Goal: Find specific page/section: Find specific page/section

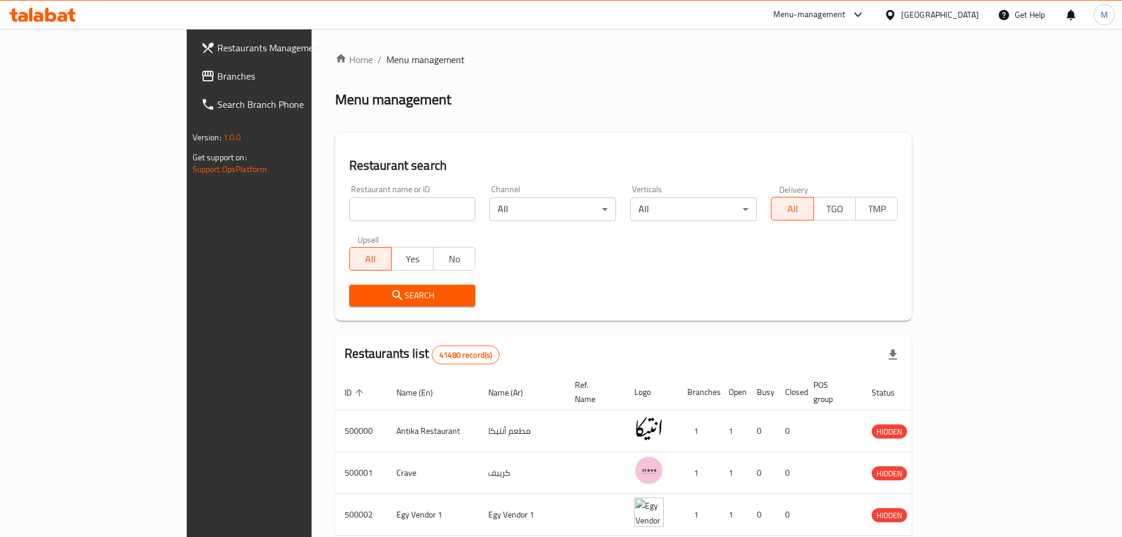
click at [363, 207] on input "search" at bounding box center [412, 209] width 127 height 24
paste input "676407"
type input "676407"
click button "Search" at bounding box center [412, 296] width 127 height 22
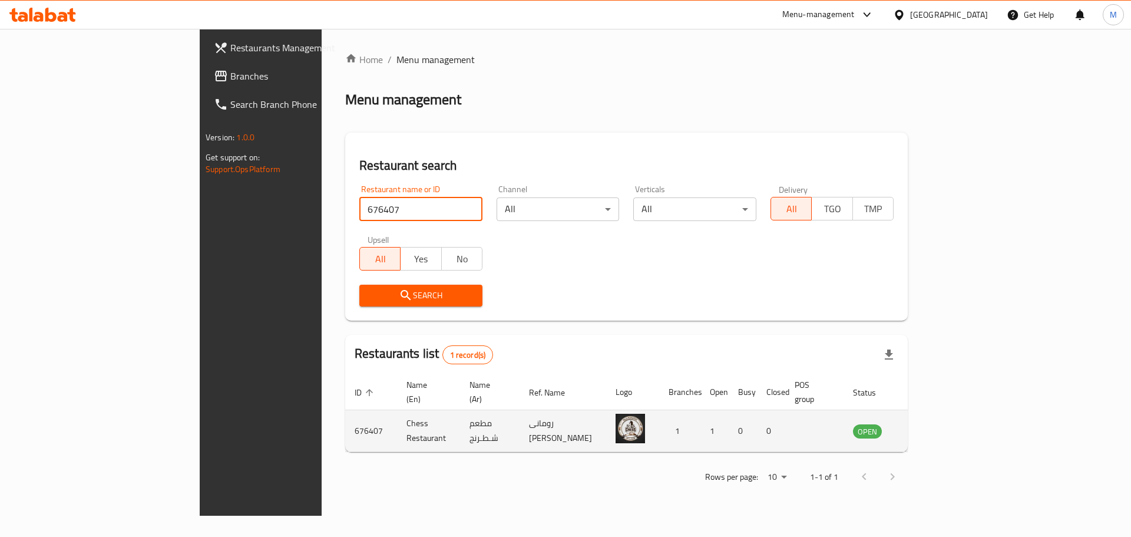
click at [946, 417] on td "enhanced table" at bounding box center [925, 431] width 41 height 42
click at [928, 427] on icon "enhanced table" at bounding box center [921, 432] width 13 height 10
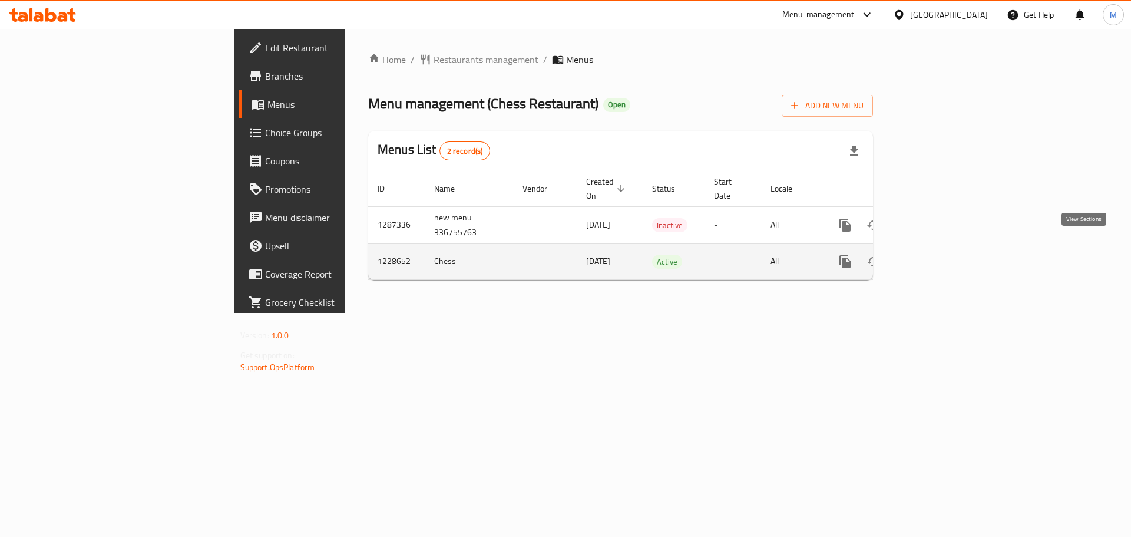
click at [937, 254] on icon "enhanced table" at bounding box center [930, 261] width 14 height 14
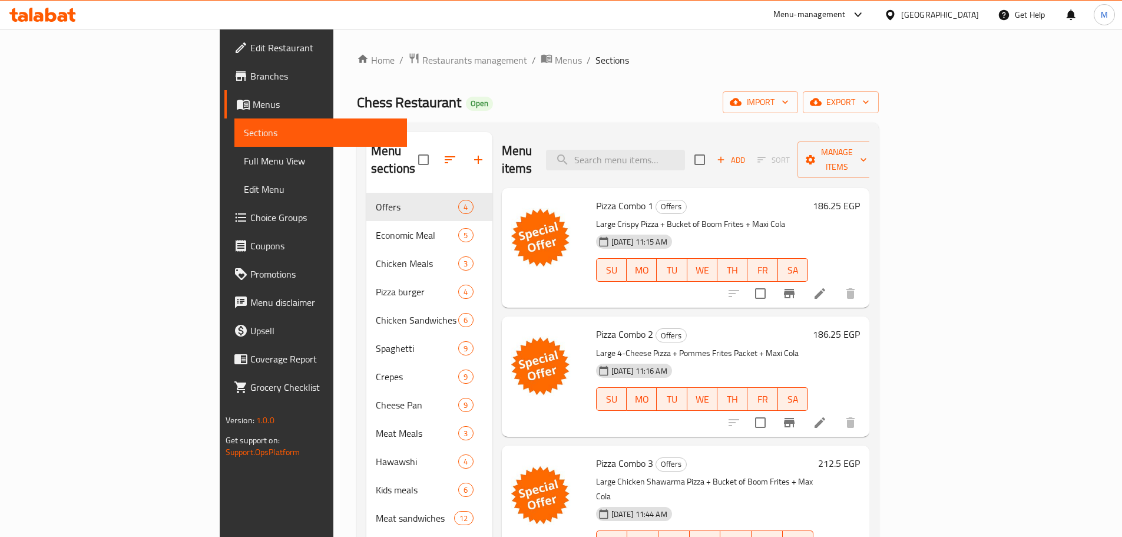
click at [507, 265] on div at bounding box center [549, 248] width 85 height 110
